Goal: Information Seeking & Learning: Check status

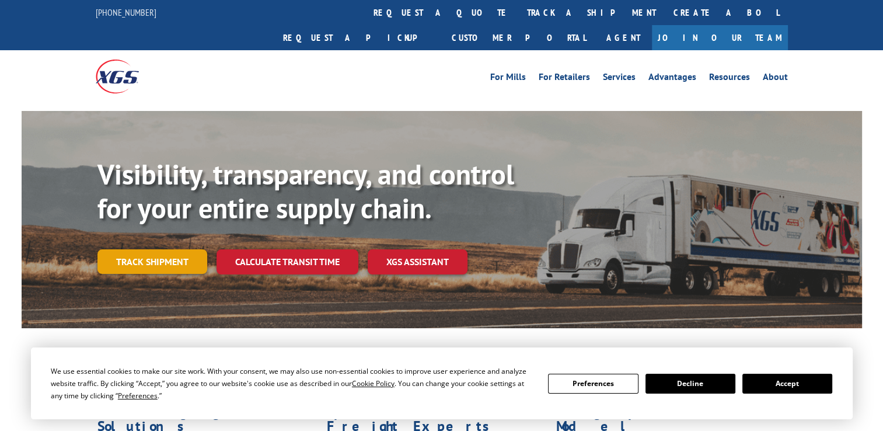
click at [152, 249] on link "Track shipment" at bounding box center [152, 261] width 110 height 25
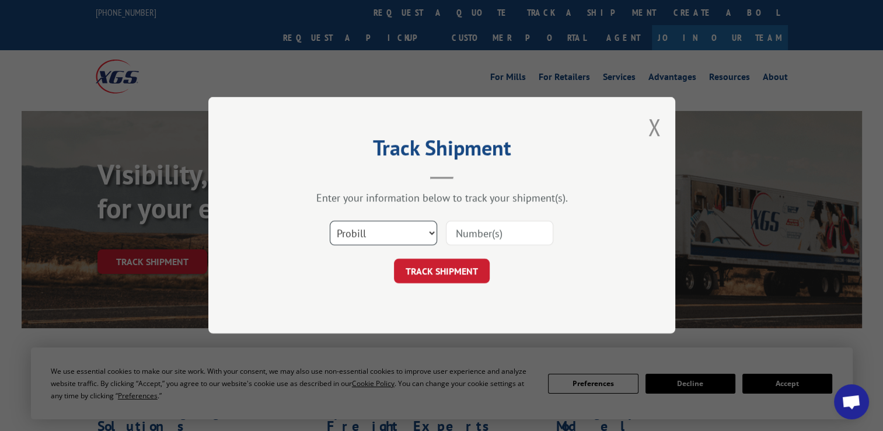
click at [430, 235] on select "Select category... Probill BOL PO" at bounding box center [383, 233] width 107 height 25
select select "bol"
click at [330, 221] on select "Select category... Probill BOL PO" at bounding box center [383, 233] width 107 height 25
click at [456, 239] on input at bounding box center [499, 233] width 107 height 25
paste input "2868680"
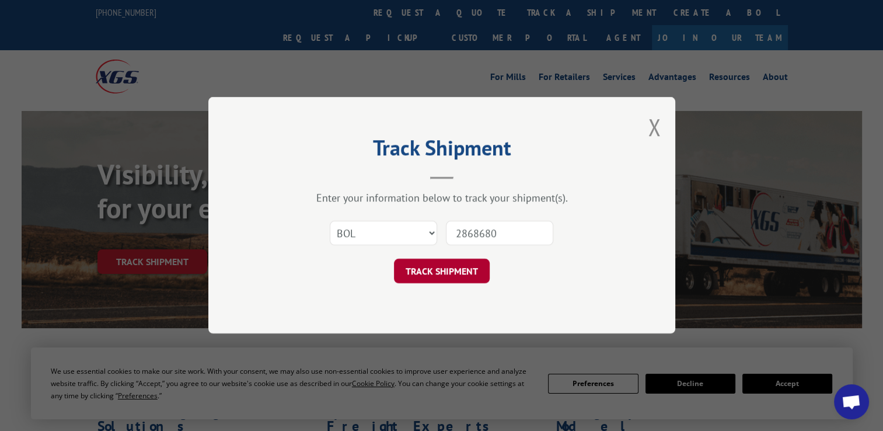
type input "2868680"
click at [442, 271] on button "TRACK SHIPMENT" at bounding box center [442, 271] width 96 height 25
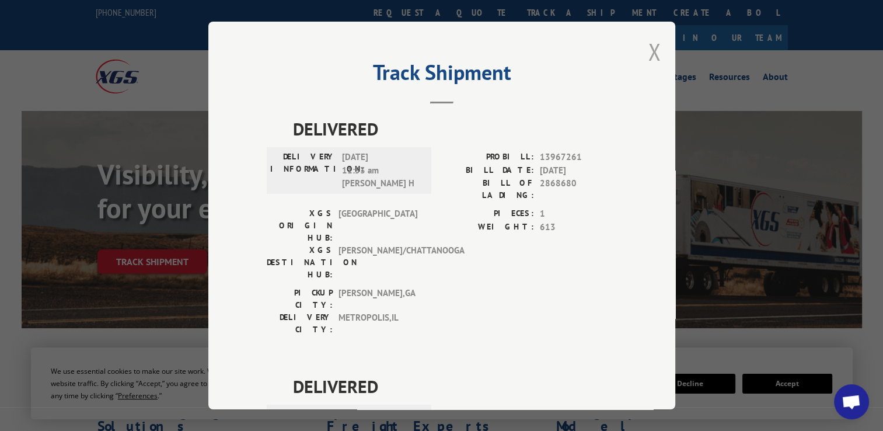
click at [648, 48] on button "Close modal" at bounding box center [654, 51] width 13 height 31
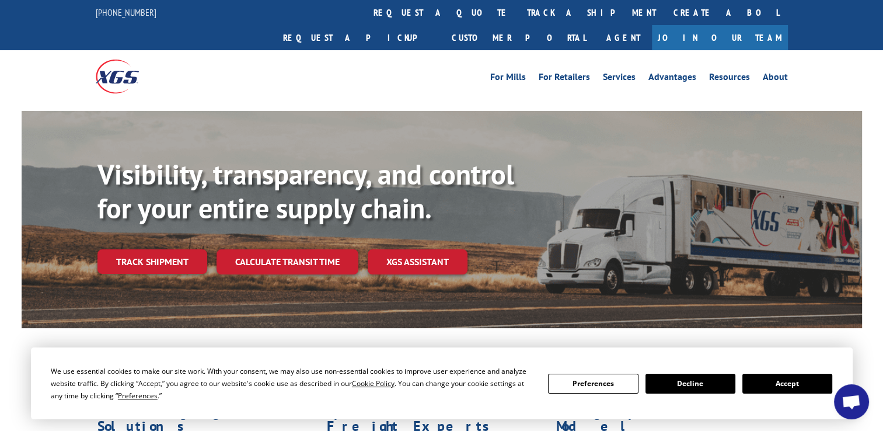
click at [518, 12] on link "track a shipment" at bounding box center [591, 12] width 147 height 25
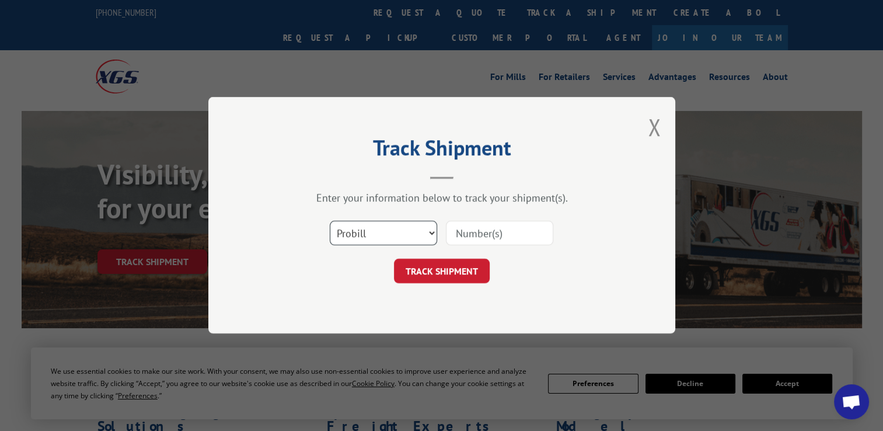
click at [421, 234] on select "Select category... Probill BOL PO" at bounding box center [383, 233] width 107 height 25
select select "bol"
click at [330, 221] on select "Select category... Probill BOL PO" at bounding box center [383, 233] width 107 height 25
click at [450, 232] on input at bounding box center [499, 233] width 107 height 25
paste input "7057643"
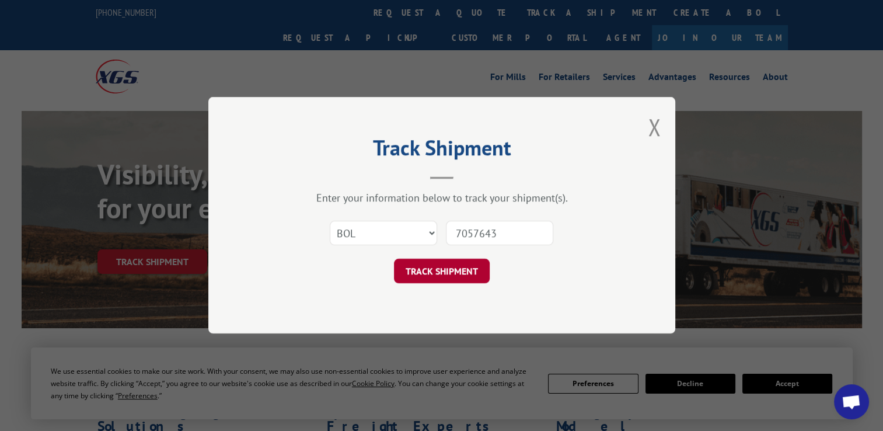
type input "7057643"
click at [432, 276] on button "TRACK SHIPMENT" at bounding box center [442, 271] width 96 height 25
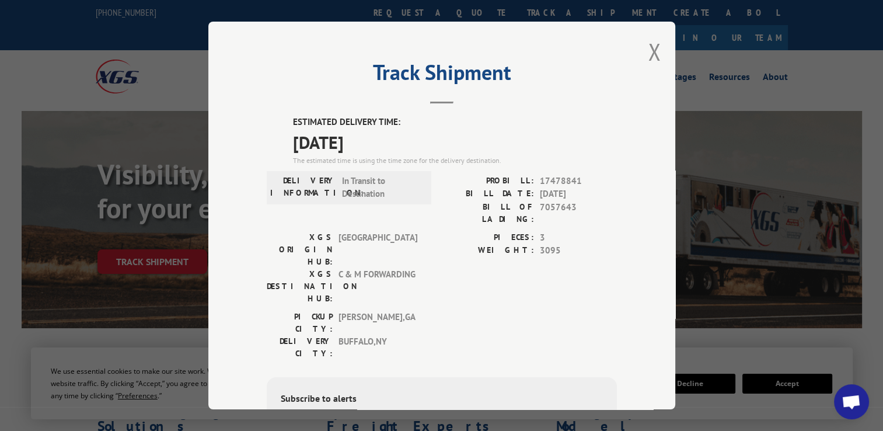
click at [656, 48] on div "Track Shipment ESTIMATED DELIVERY TIME: [DATE] The estimated time is using the …" at bounding box center [441, 216] width 467 height 388
click at [642, 55] on div "Track Shipment ESTIMATED DELIVERY TIME: [DATE] The estimated time is using the …" at bounding box center [441, 216] width 467 height 388
click at [648, 50] on button "Close modal" at bounding box center [654, 51] width 13 height 31
